Goal: Communication & Community: Participate in discussion

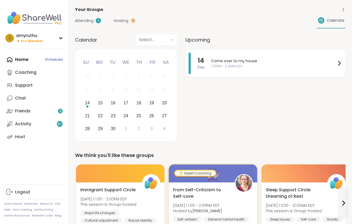
click at [340, 62] on icon at bounding box center [339, 63] width 6 height 6
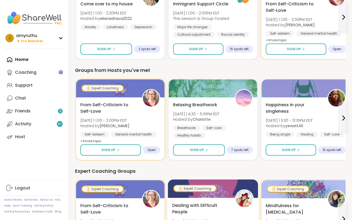
scroll to position [25, 0]
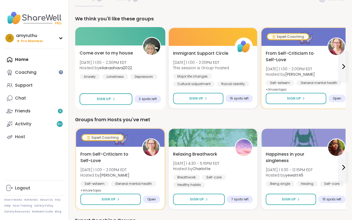
click at [113, 53] on span "Come over to my house" at bounding box center [106, 53] width 53 height 6
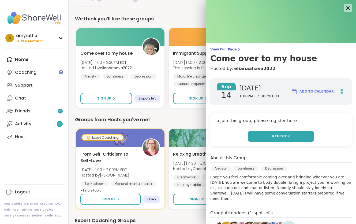
click at [290, 138] on button "Register" at bounding box center [281, 135] width 66 height 11
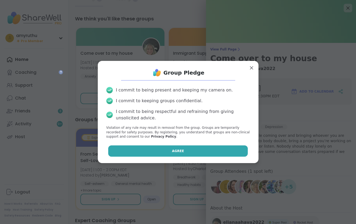
click at [154, 148] on button "Agree" at bounding box center [178, 150] width 140 height 11
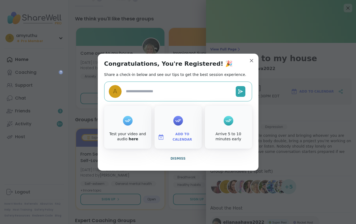
type textarea "*"
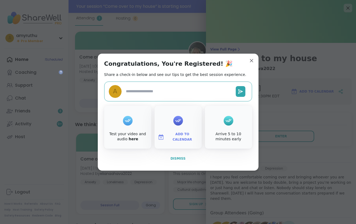
click at [182, 160] on span "Dismiss" at bounding box center [177, 158] width 15 height 4
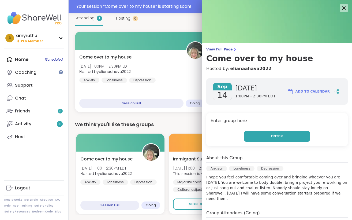
click at [265, 136] on button "Enter" at bounding box center [277, 135] width 66 height 11
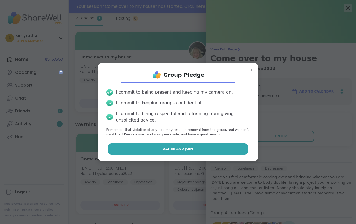
click at [165, 147] on span "Agree and Join" at bounding box center [178, 148] width 30 height 5
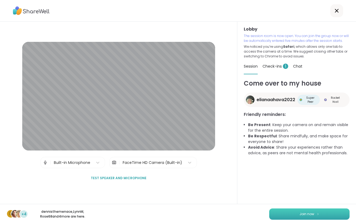
click at [316, 212] on img at bounding box center [317, 213] width 3 height 3
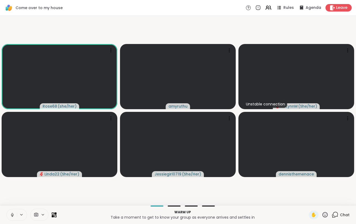
click at [24, 214] on button at bounding box center [22, 214] width 10 height 5
click at [24, 213] on button at bounding box center [22, 214] width 10 height 5
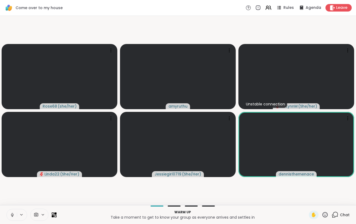
click at [16, 211] on button at bounding box center [12, 214] width 10 height 11
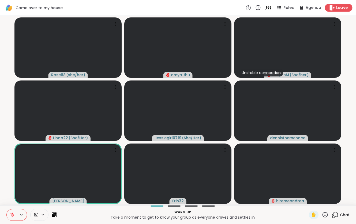
click at [346, 8] on span "Leave" at bounding box center [342, 8] width 12 height 6
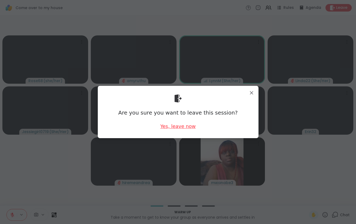
click at [179, 126] on div "Yes, leave now" at bounding box center [177, 126] width 35 height 7
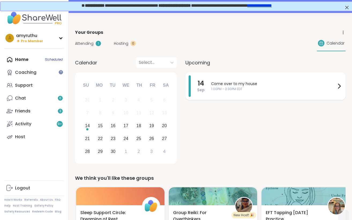
click at [336, 86] on icon at bounding box center [339, 86] width 6 height 6
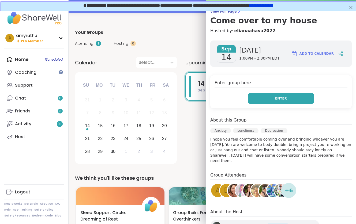
click at [270, 95] on button "Enter" at bounding box center [281, 98] width 66 height 11
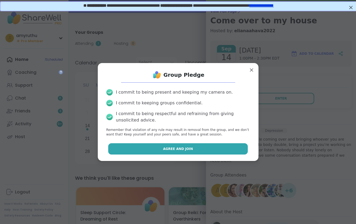
click at [141, 148] on button "Agree and Join" at bounding box center [178, 148] width 140 height 11
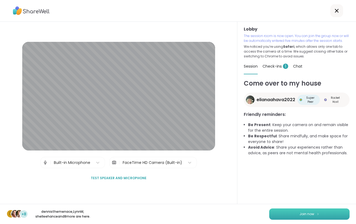
click at [300, 212] on span "Join now" at bounding box center [307, 213] width 15 height 5
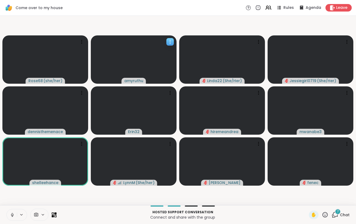
click at [148, 73] on video at bounding box center [134, 59] width 86 height 48
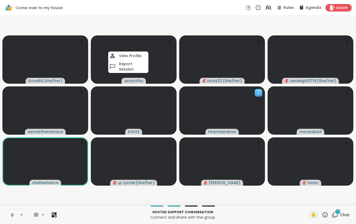
click at [219, 90] on video at bounding box center [222, 110] width 86 height 48
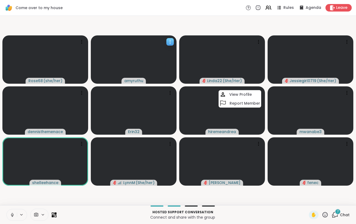
click at [167, 41] on icon at bounding box center [169, 41] width 5 height 5
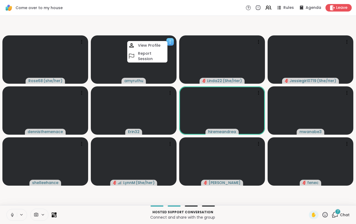
click at [167, 41] on icon at bounding box center [169, 41] width 5 height 5
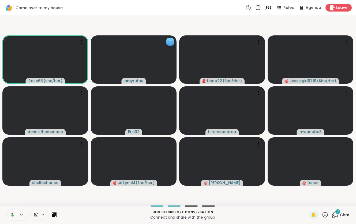
click at [159, 71] on video at bounding box center [134, 59] width 86 height 48
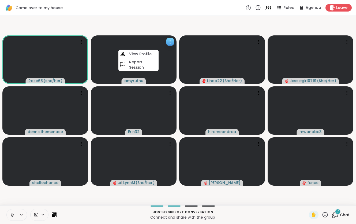
click at [159, 71] on video at bounding box center [134, 59] width 86 height 48
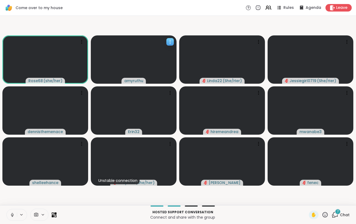
click at [175, 40] on video at bounding box center [134, 59] width 86 height 48
click at [172, 75] on video at bounding box center [134, 59] width 86 height 48
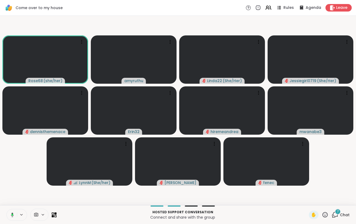
click at [338, 217] on icon at bounding box center [335, 214] width 7 height 7
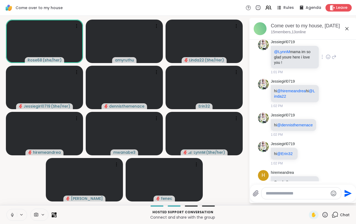
scroll to position [126, 0]
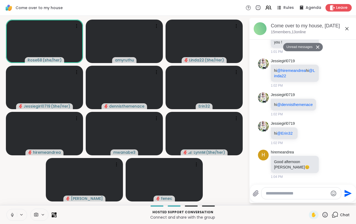
click at [345, 27] on icon at bounding box center [347, 28] width 6 height 6
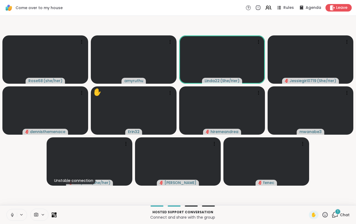
click at [16, 214] on button at bounding box center [12, 214] width 10 height 11
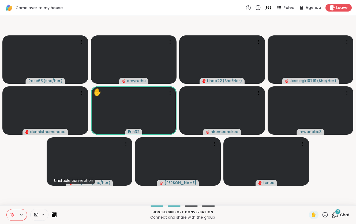
click at [336, 210] on div "3" at bounding box center [338, 211] width 6 height 6
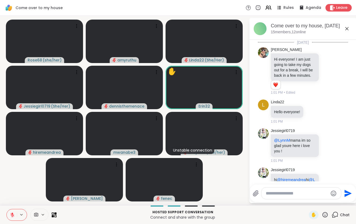
scroll to position [285, 0]
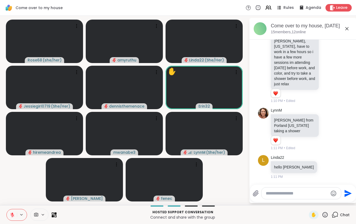
click at [347, 28] on icon at bounding box center [347, 28] width 6 height 6
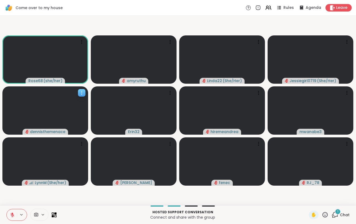
click at [78, 90] on div at bounding box center [82, 93] width 8 height 8
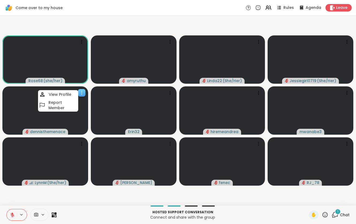
click at [78, 89] on div at bounding box center [82, 93] width 8 height 8
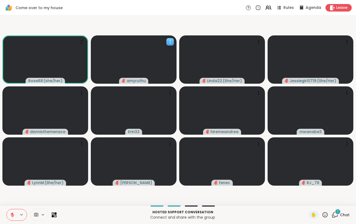
click at [134, 65] on video at bounding box center [134, 59] width 86 height 48
click at [160, 69] on video at bounding box center [134, 59] width 86 height 48
click at [122, 82] on icon "audio-muted" at bounding box center [124, 81] width 4 height 4
click at [152, 49] on video at bounding box center [134, 59] width 86 height 48
click at [159, 59] on video at bounding box center [134, 59] width 86 height 48
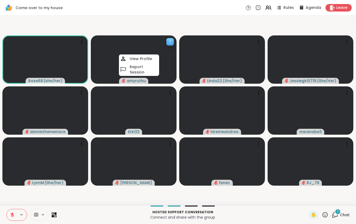
click at [141, 83] on span "amyruthu" at bounding box center [136, 80] width 19 height 5
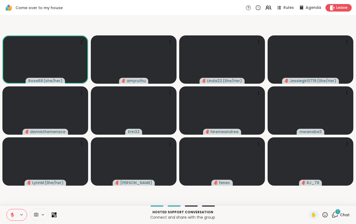
click at [19, 215] on icon at bounding box center [21, 214] width 4 height 5
click at [23, 212] on icon at bounding box center [21, 214] width 4 height 5
click at [12, 217] on icon at bounding box center [12, 214] width 5 height 5
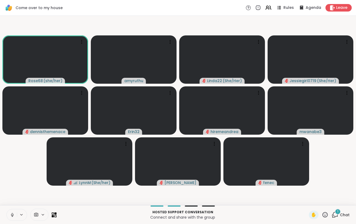
click at [10, 216] on button at bounding box center [12, 214] width 10 height 11
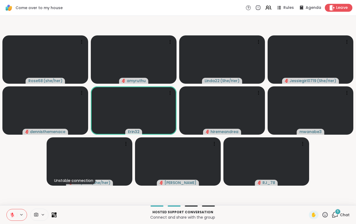
click at [338, 7] on span "Leave" at bounding box center [342, 8] width 12 height 6
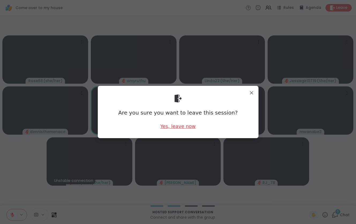
click at [168, 126] on div "Yes, leave now" at bounding box center [177, 126] width 35 height 7
